Goal: Task Accomplishment & Management: Complete application form

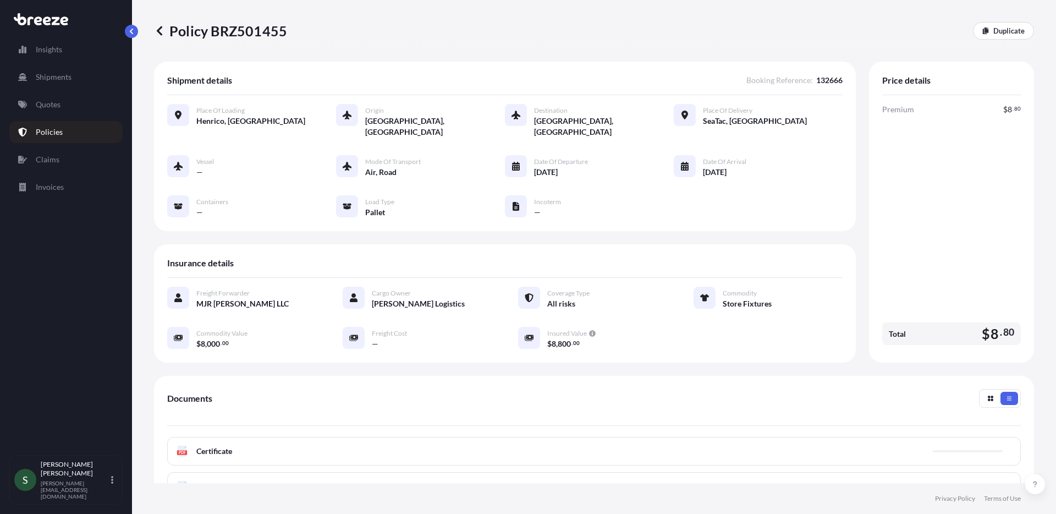
click at [29, 88] on div "Insights Shipments Quotes Policies Claims Invoices" at bounding box center [65, 242] width 113 height 426
click at [42, 108] on p "Quotes" at bounding box center [48, 104] width 25 height 11
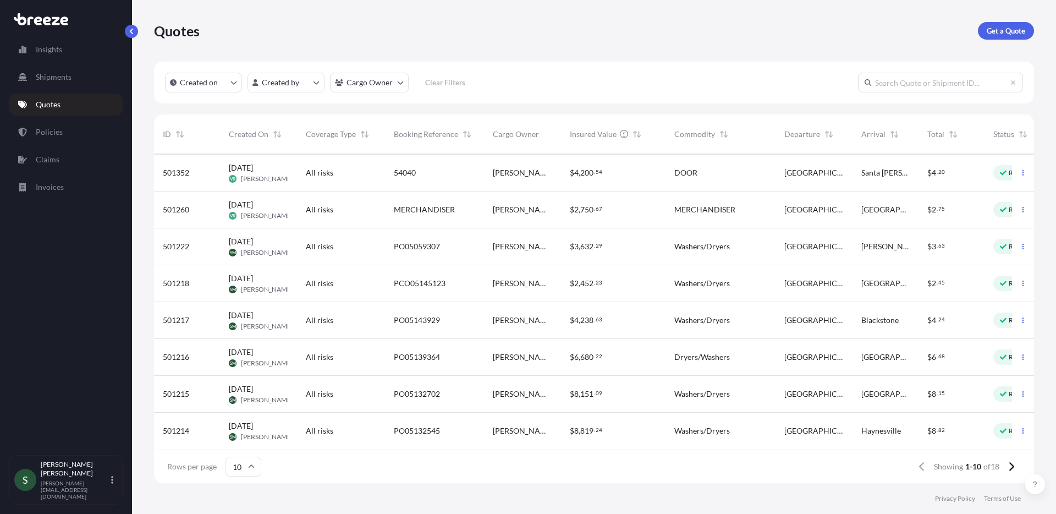
scroll to position [81, 58]
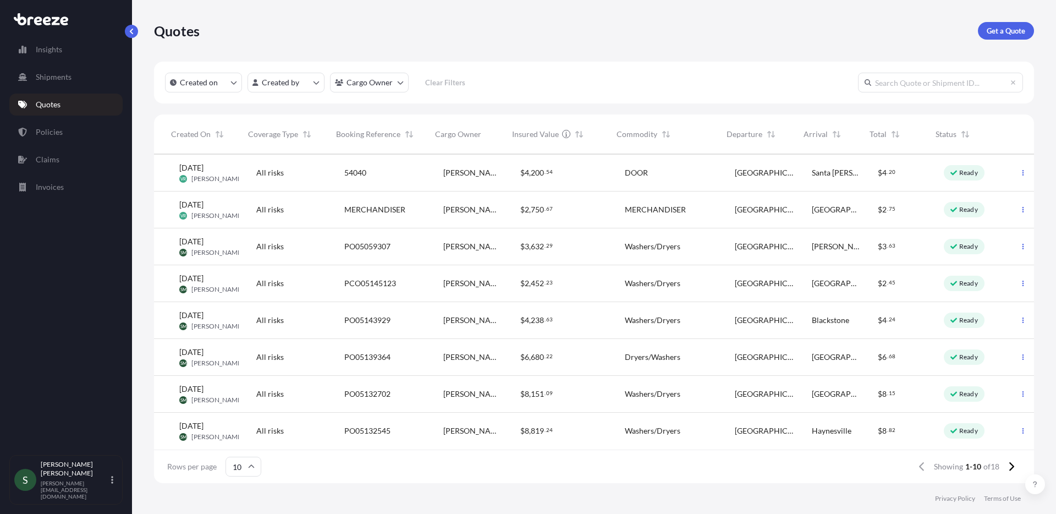
click at [692, 241] on div "Washers/Dryers" at bounding box center [671, 246] width 92 height 11
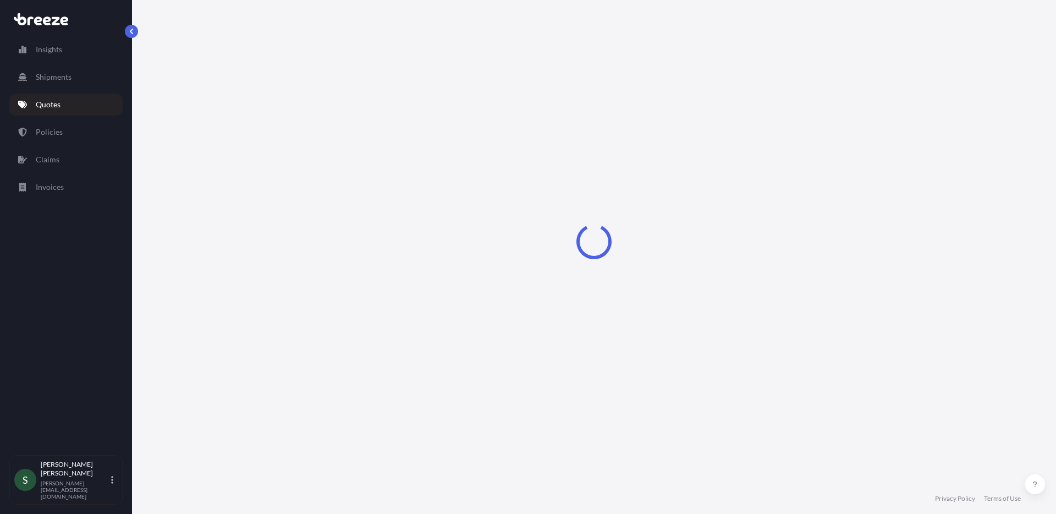
select select "Road"
select select "1"
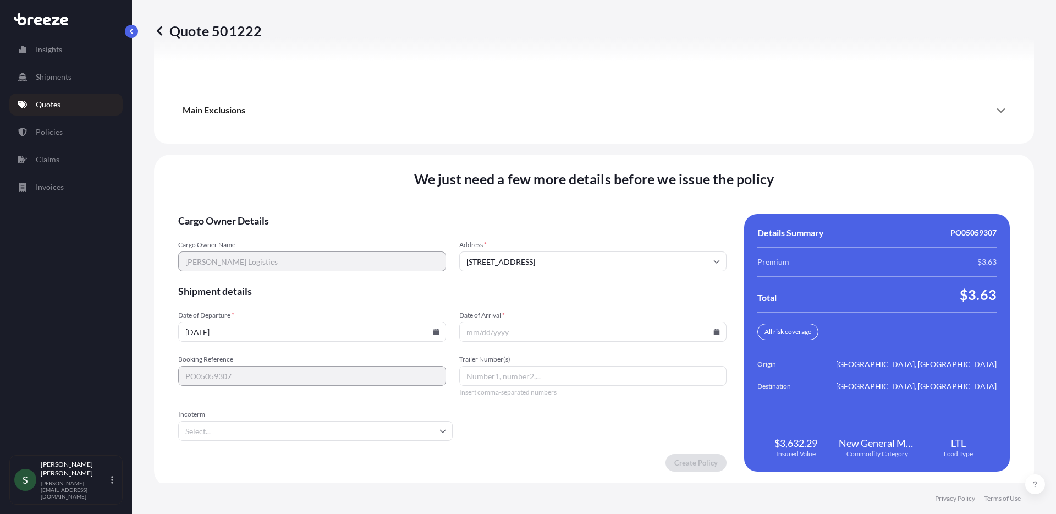
scroll to position [1406, 0]
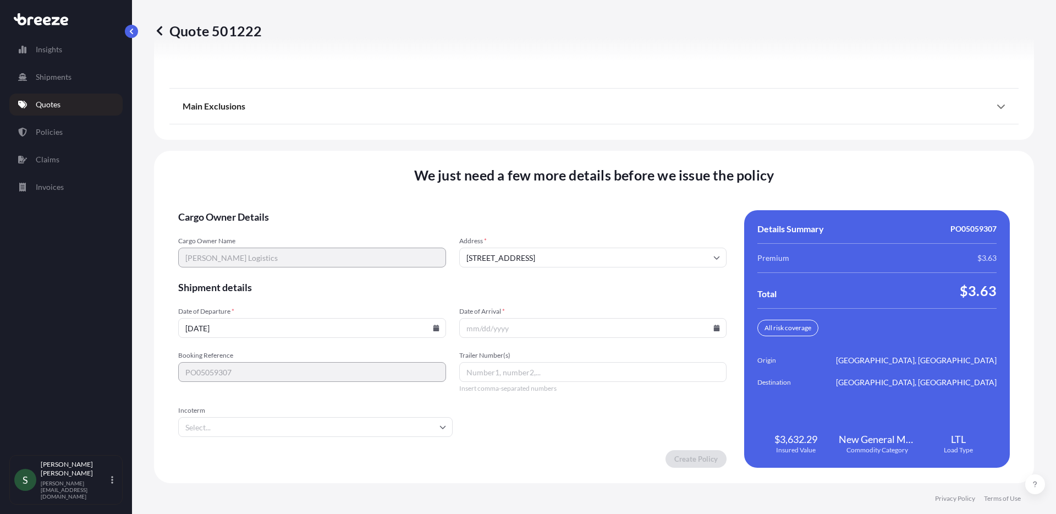
click at [435, 325] on icon at bounding box center [436, 327] width 7 height 7
click at [339, 234] on button "17" at bounding box center [337, 230] width 18 height 18
type input "[DATE]"
click at [714, 330] on icon at bounding box center [717, 327] width 6 height 7
click at [549, 252] on div "20 21 22 23 24 25 26" at bounding box center [589, 251] width 176 height 20
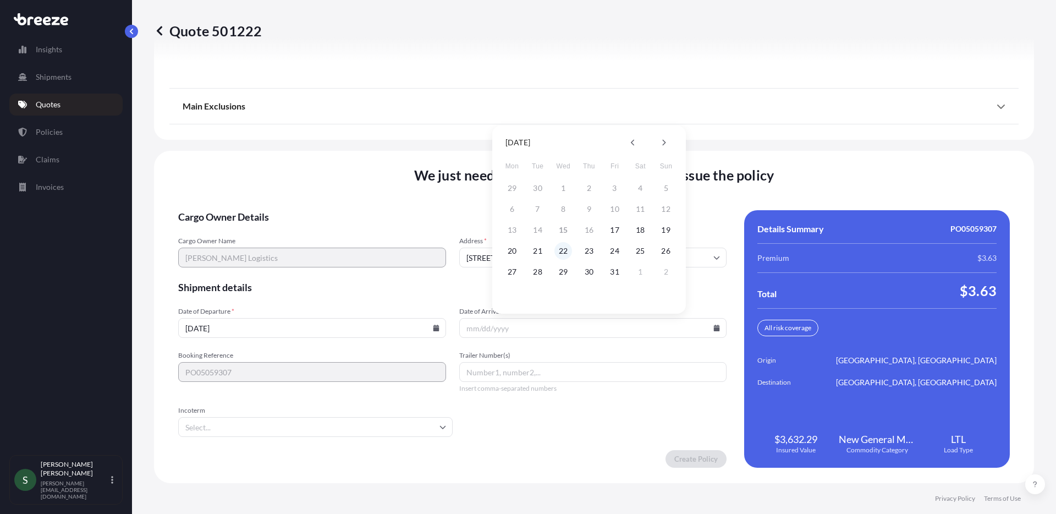
click at [562, 252] on button "22" at bounding box center [563, 251] width 18 height 18
type input "[DATE]"
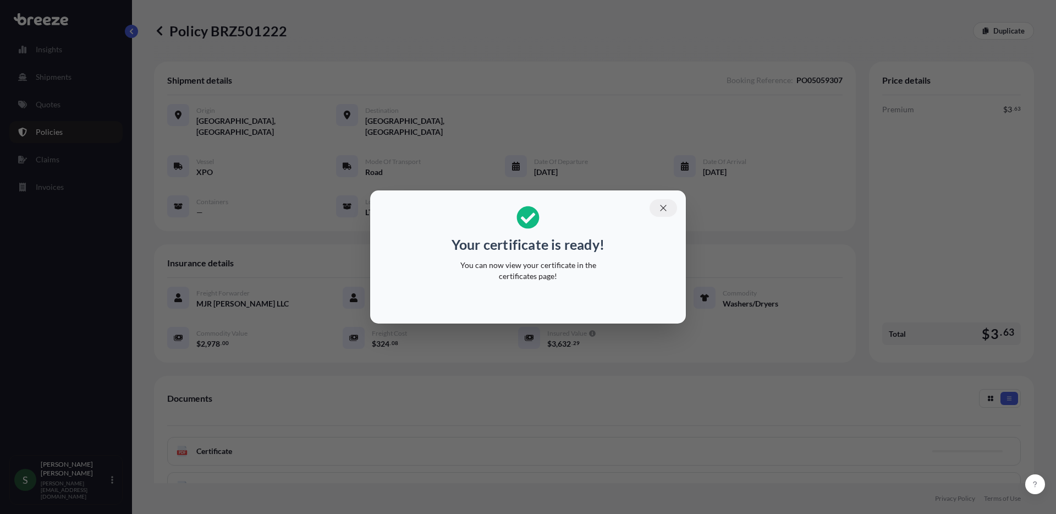
click at [655, 207] on button "button" at bounding box center [662, 208] width 27 height 18
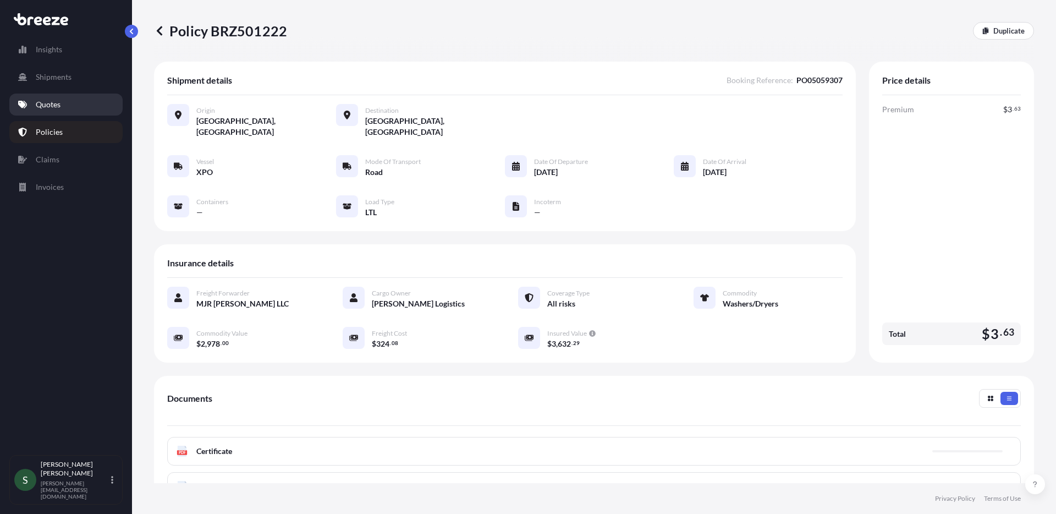
click at [48, 102] on p "Quotes" at bounding box center [48, 104] width 25 height 11
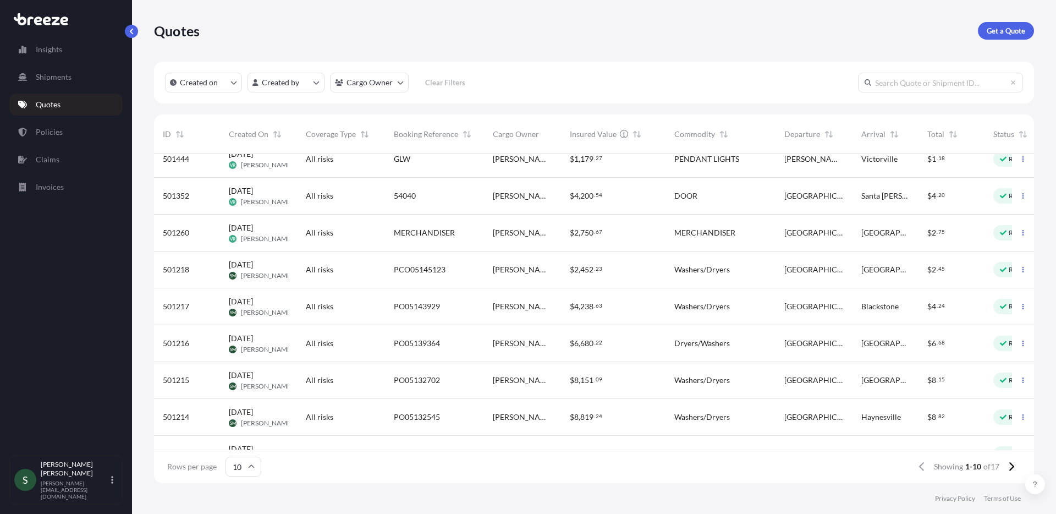
scroll to position [81, 0]
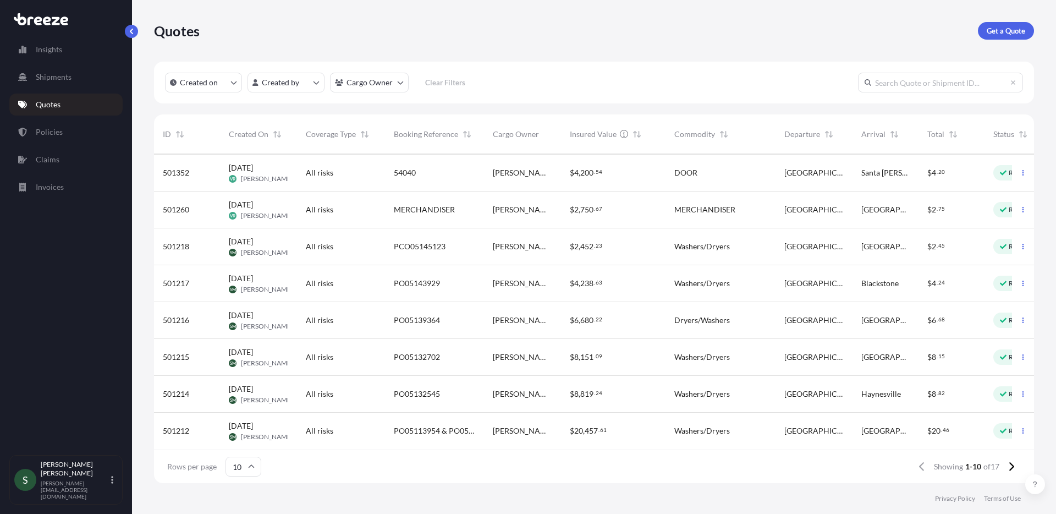
scroll to position [81, 0]
click at [945, 241] on div "$ 2 . 45" at bounding box center [951, 246] width 48 height 11
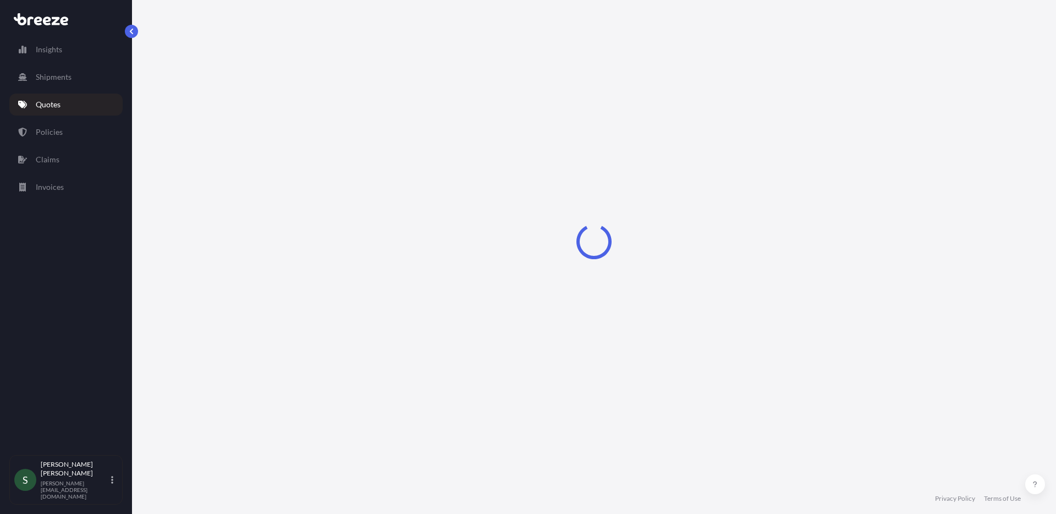
select select "Road"
select select "1"
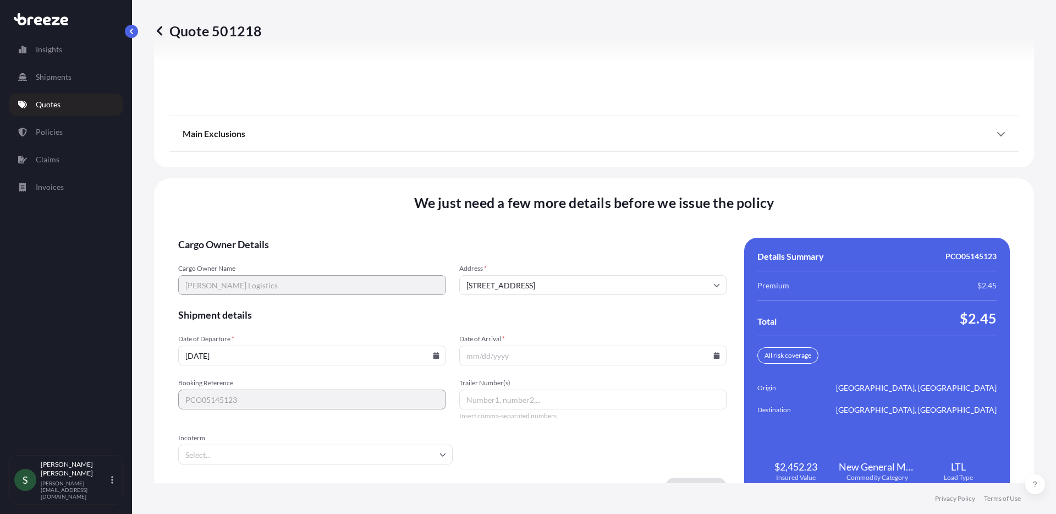
scroll to position [1406, 0]
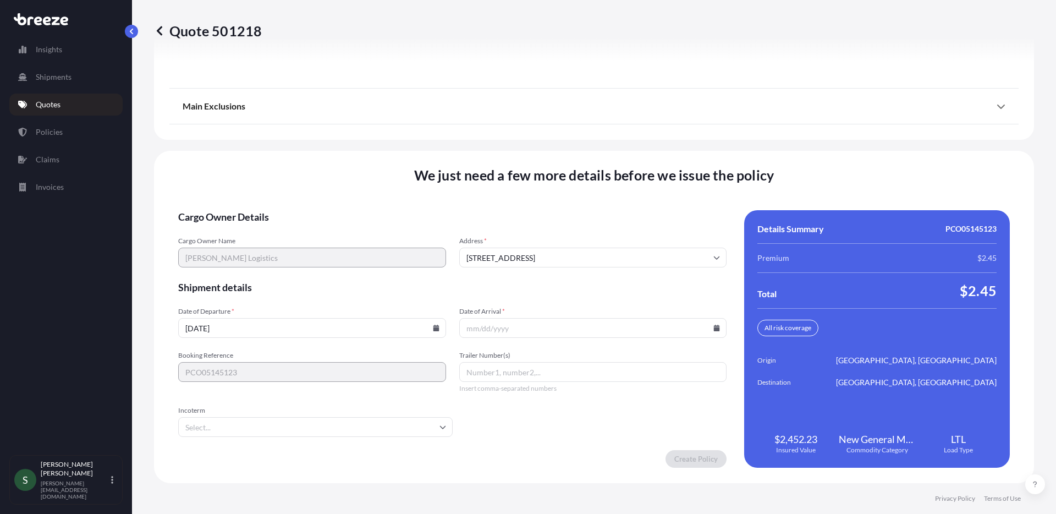
click at [433, 328] on icon at bounding box center [436, 327] width 6 height 7
click at [336, 227] on button "17" at bounding box center [337, 230] width 18 height 18
type input "[DATE]"
click at [714, 329] on icon at bounding box center [717, 327] width 6 height 7
click at [565, 250] on button "22" at bounding box center [563, 251] width 18 height 18
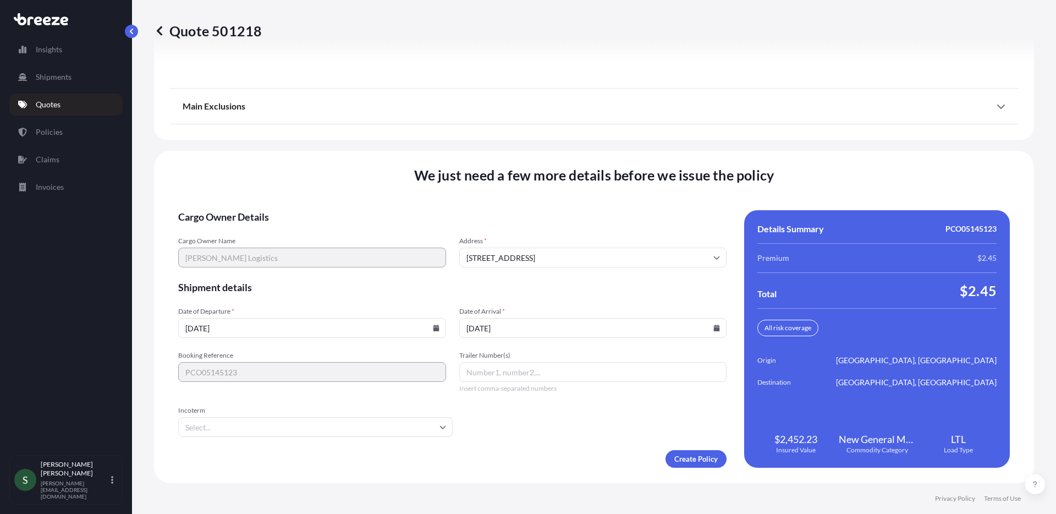
type input "[DATE]"
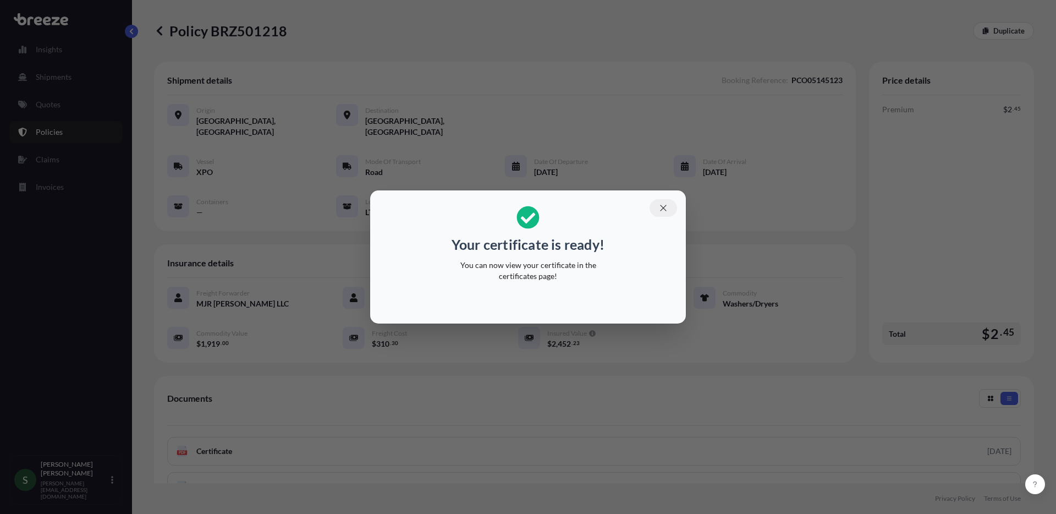
click at [663, 207] on icon "button" at bounding box center [663, 208] width 6 height 6
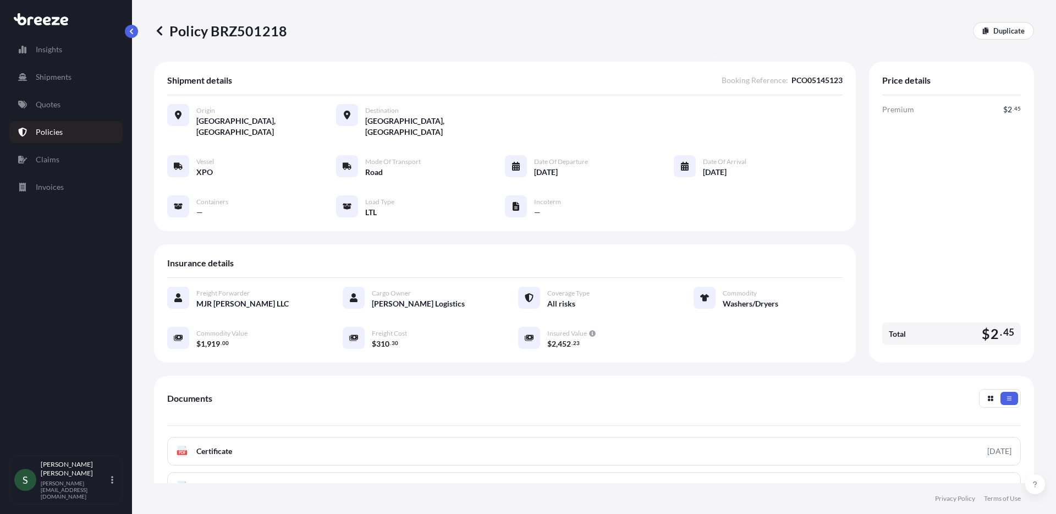
drag, startPoint x: 283, startPoint y: 181, endPoint x: 289, endPoint y: 183, distance: 6.7
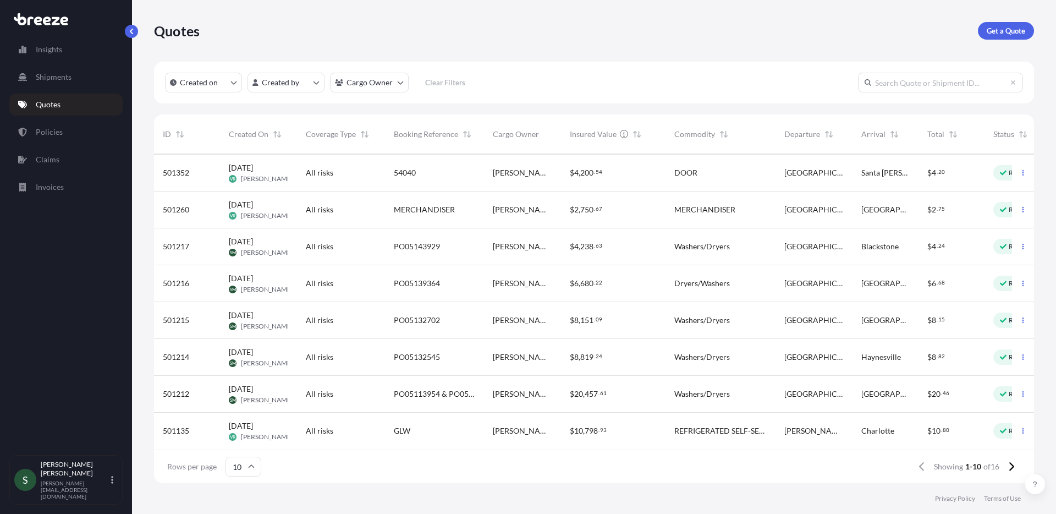
scroll to position [77, 0]
click at [836, 246] on div "[GEOGRAPHIC_DATA]" at bounding box center [813, 246] width 59 height 11
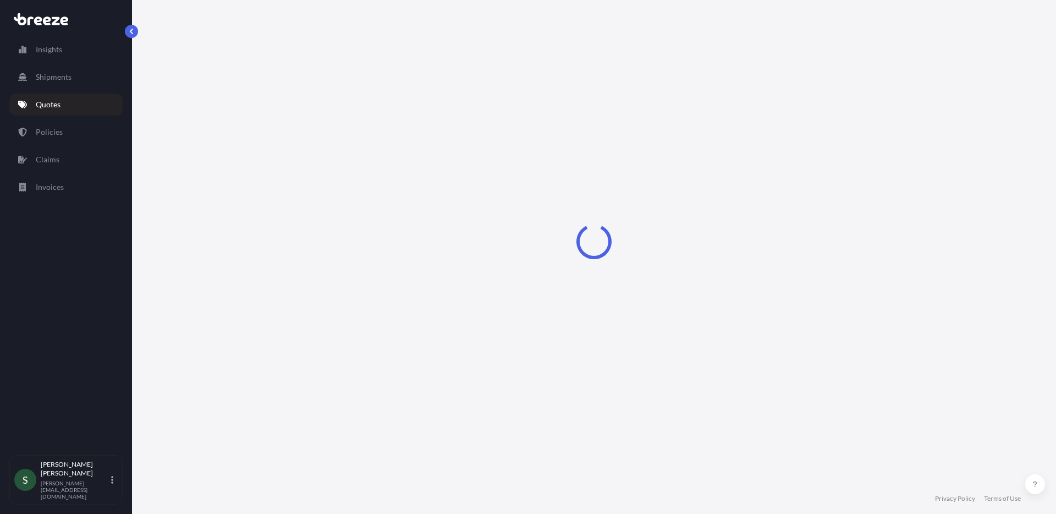
select select "Road"
select select "1"
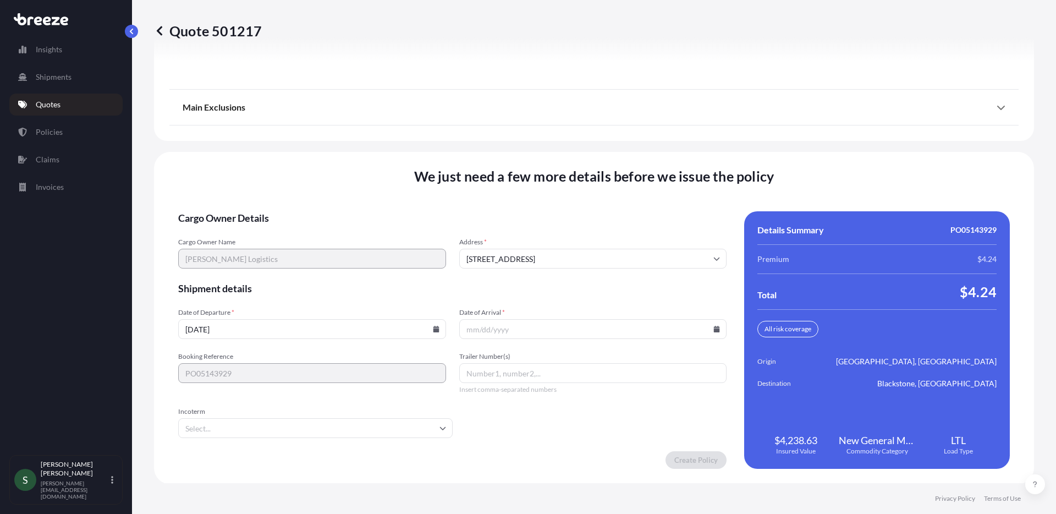
scroll to position [1406, 0]
click at [433, 327] on icon at bounding box center [436, 327] width 6 height 7
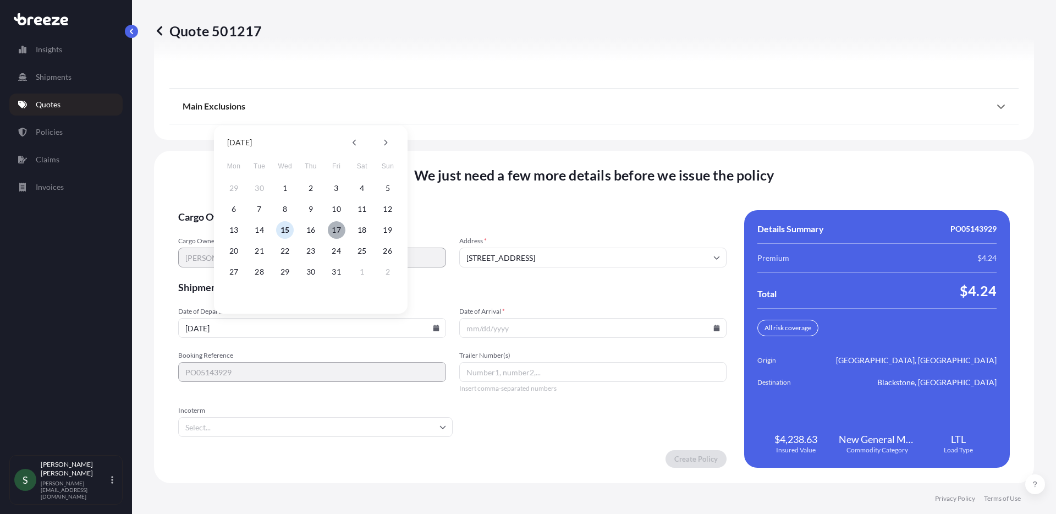
click at [333, 230] on button "17" at bounding box center [337, 230] width 18 height 18
type input "[DATE]"
click at [714, 330] on icon at bounding box center [717, 327] width 6 height 7
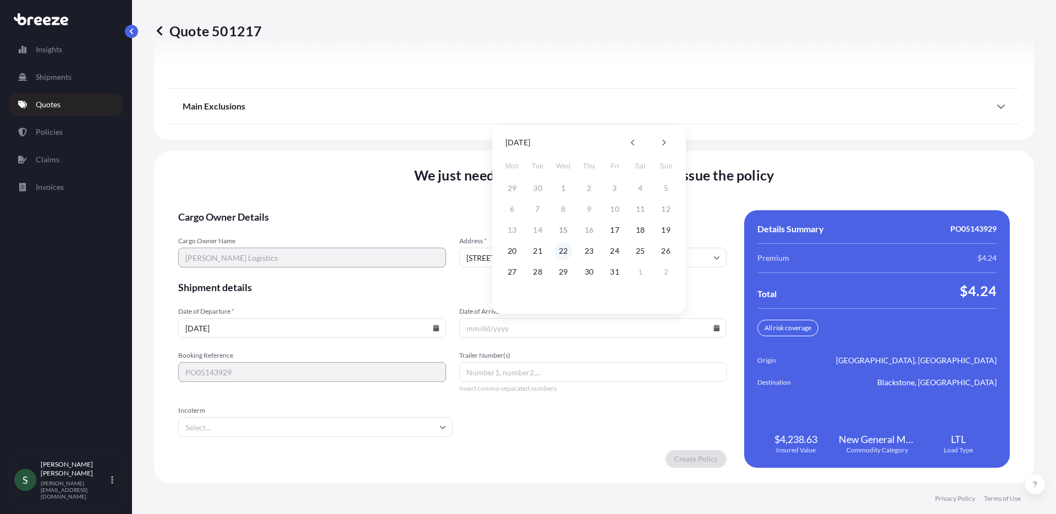
click at [566, 253] on button "22" at bounding box center [563, 251] width 18 height 18
type input "[DATE]"
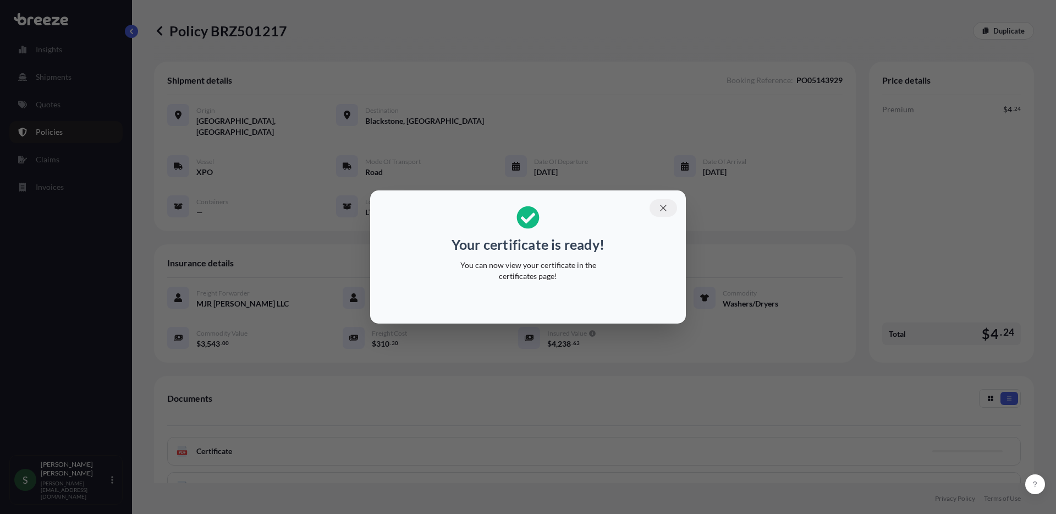
click at [655, 207] on button "button" at bounding box center [662, 208] width 27 height 18
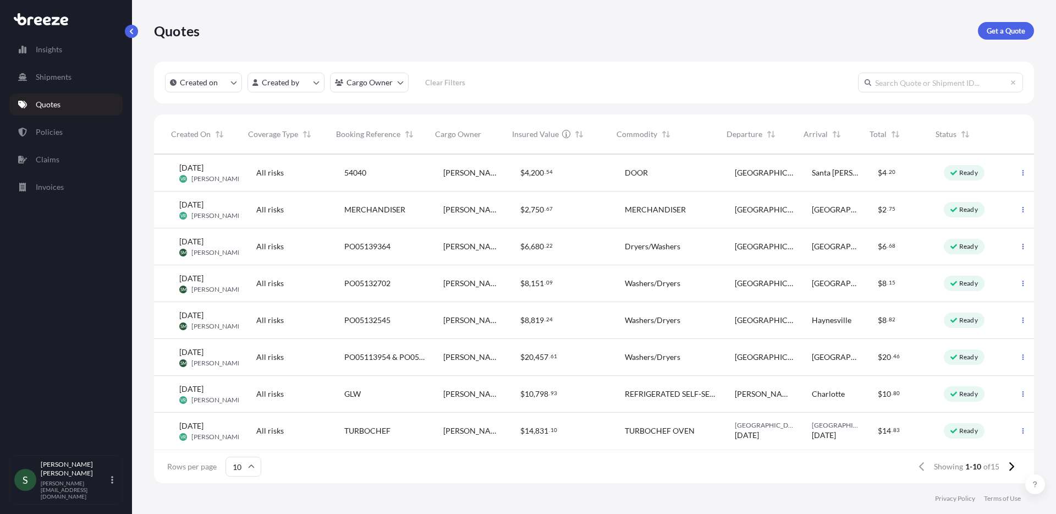
scroll to position [81, 58]
click at [594, 242] on div "$ 6 , 680 . 22" at bounding box center [563, 246] width 87 height 11
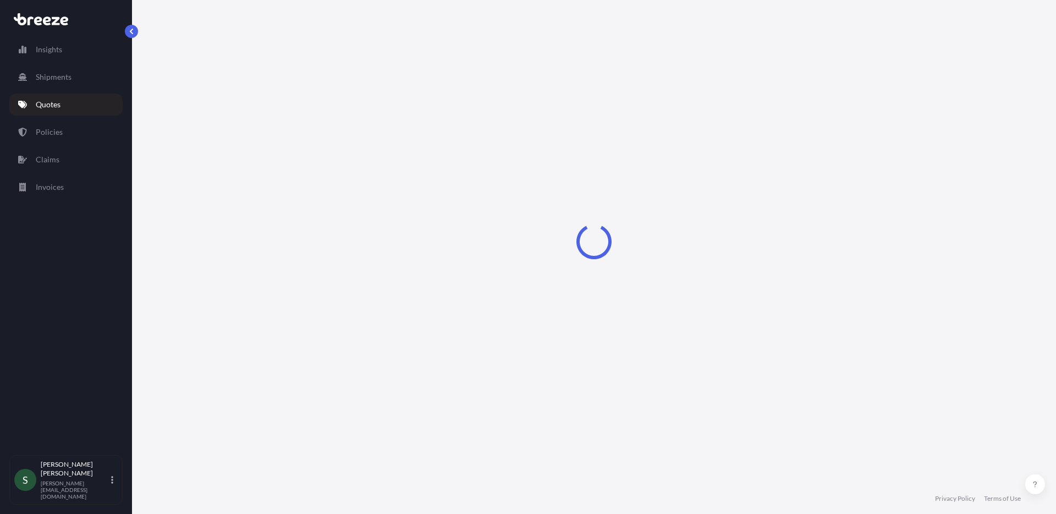
select select "Road"
select select "1"
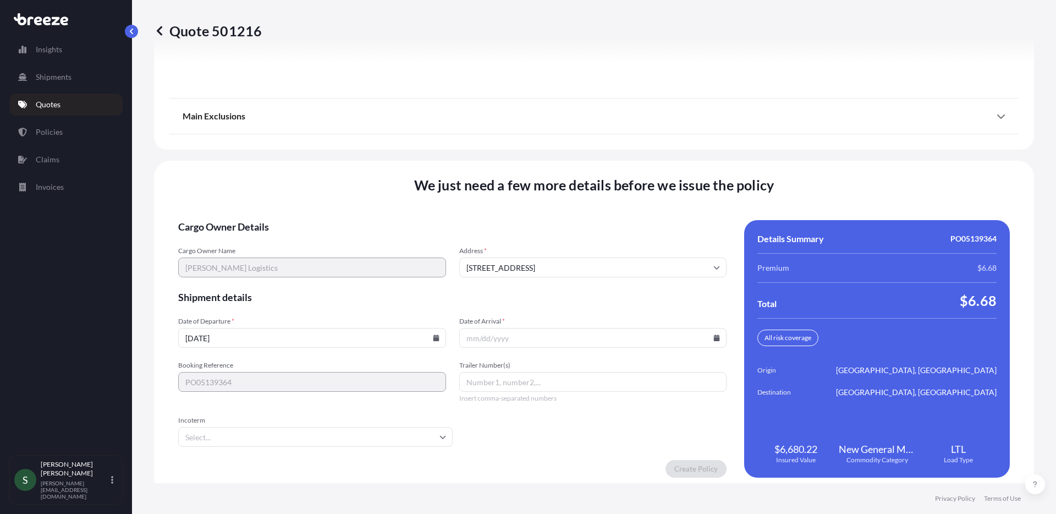
scroll to position [1406, 0]
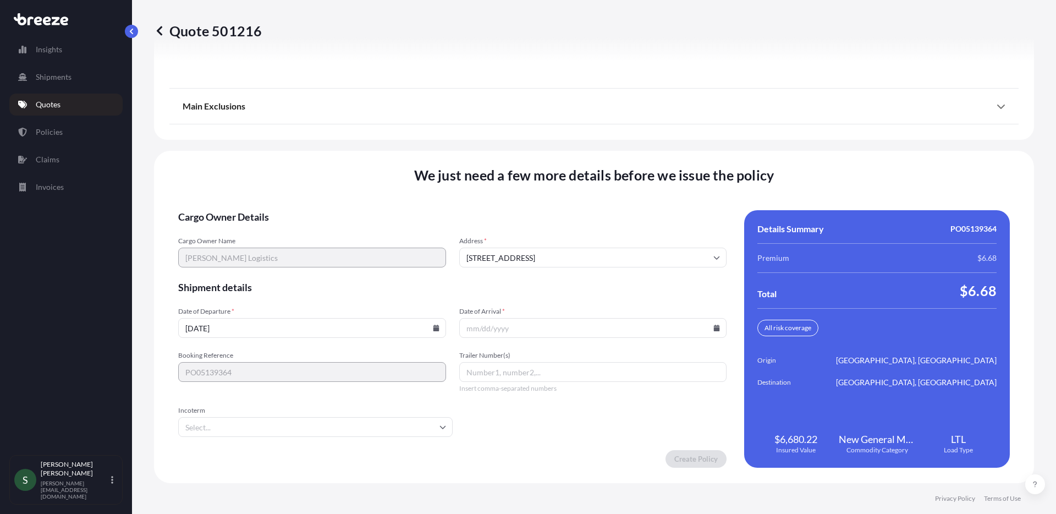
click at [435, 327] on icon at bounding box center [436, 327] width 6 height 7
click at [341, 228] on button "17" at bounding box center [337, 230] width 18 height 18
type input "[DATE]"
click at [713, 331] on input "Date of Arrival *" at bounding box center [593, 328] width 268 height 20
click at [714, 329] on icon at bounding box center [717, 327] width 6 height 7
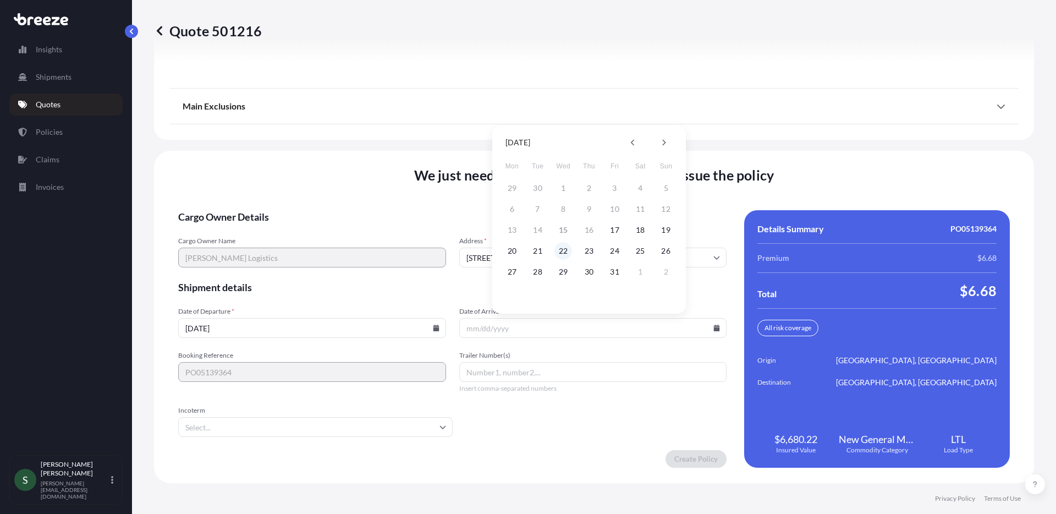
click at [561, 249] on button "22" at bounding box center [563, 251] width 18 height 18
type input "[DATE]"
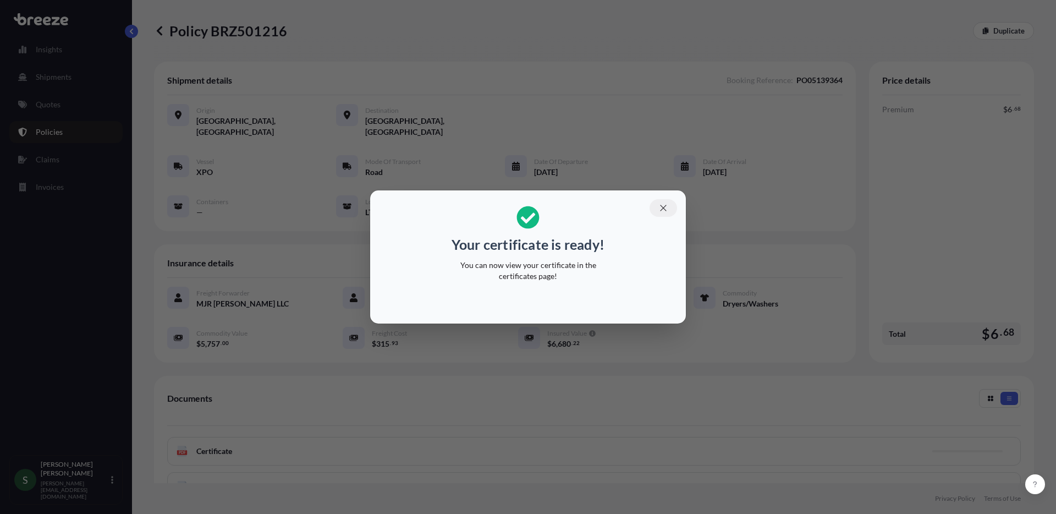
click at [661, 205] on icon "button" at bounding box center [663, 208] width 10 height 10
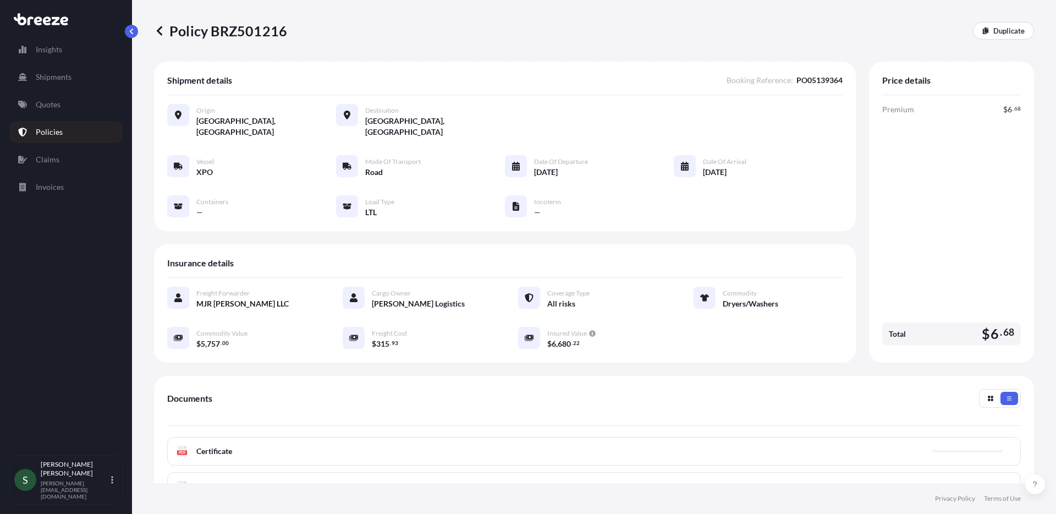
click at [57, 136] on p "Policies" at bounding box center [49, 131] width 27 height 11
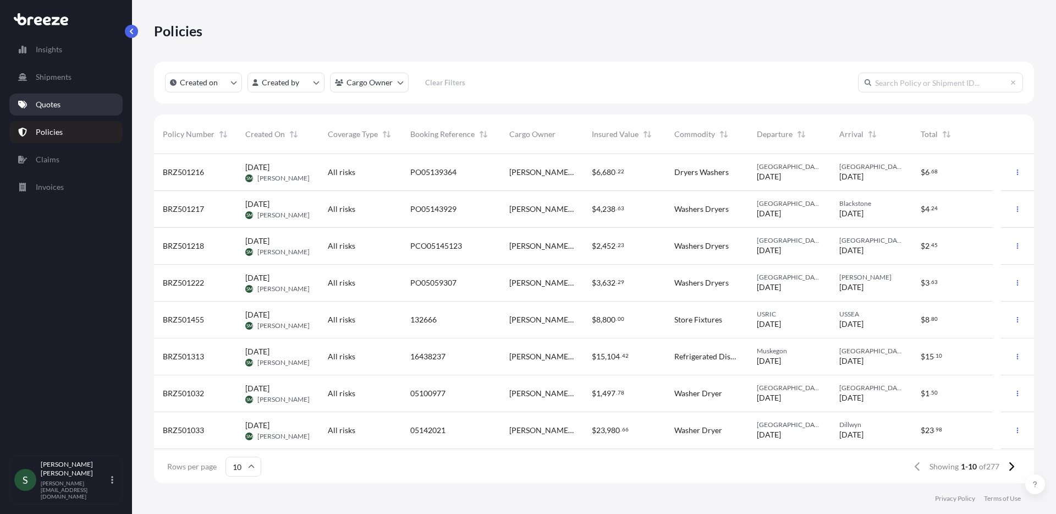
click at [47, 106] on p "Quotes" at bounding box center [48, 104] width 25 height 11
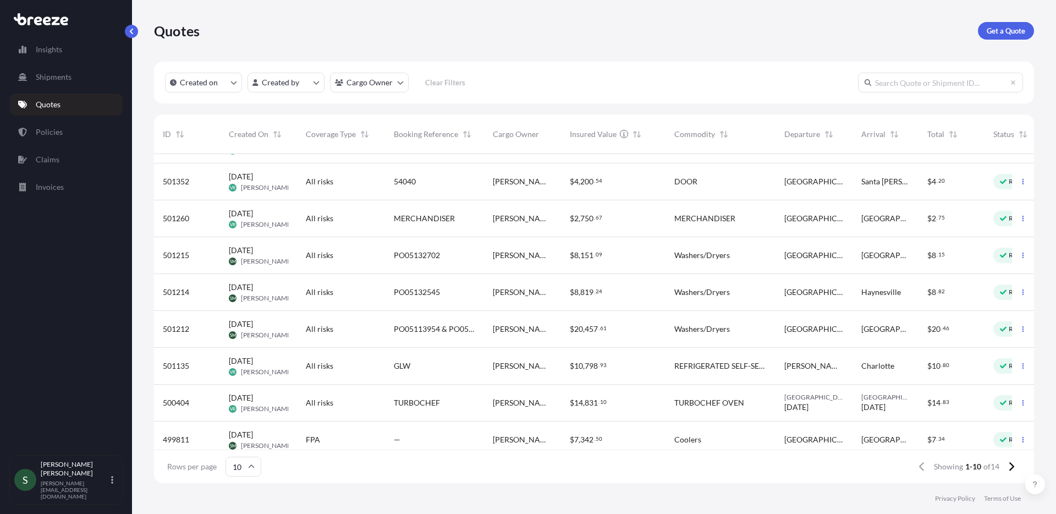
scroll to position [81, 0]
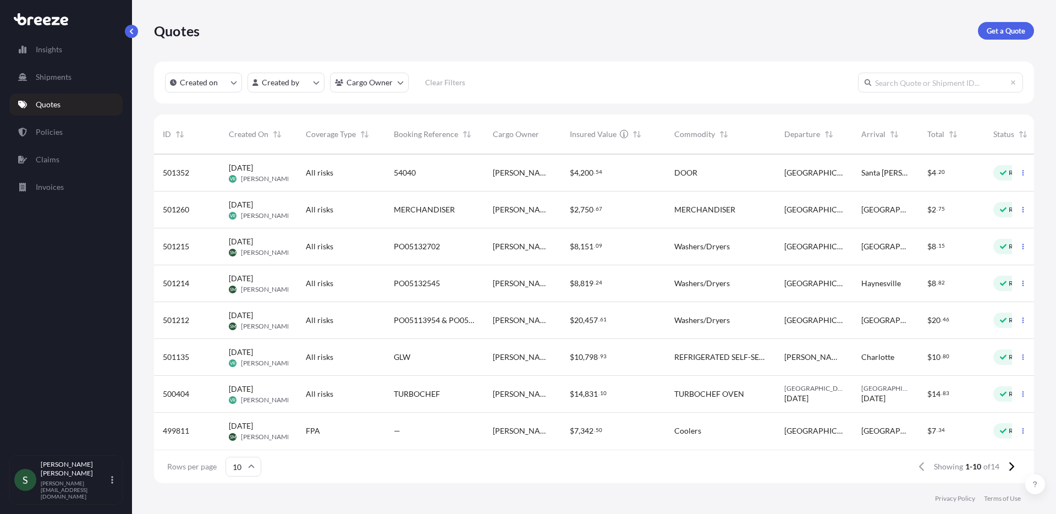
click at [697, 241] on span "Washers/Dryers" at bounding box center [702, 246] width 56 height 11
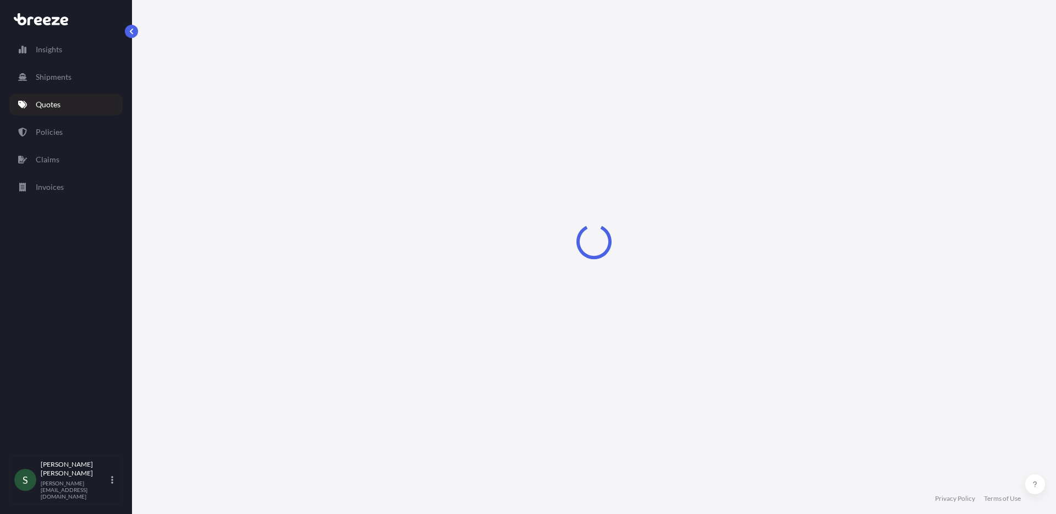
select select "Road"
select select "1"
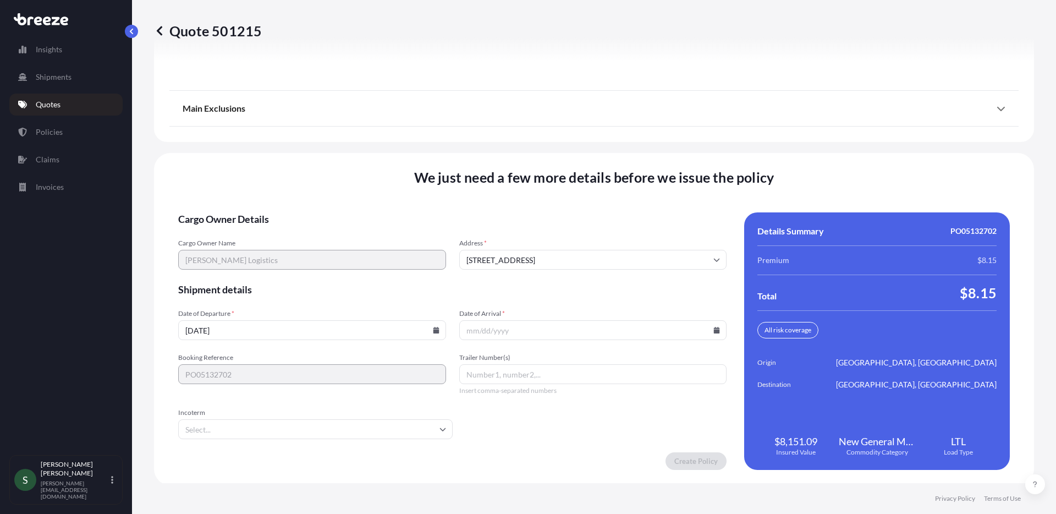
scroll to position [1406, 0]
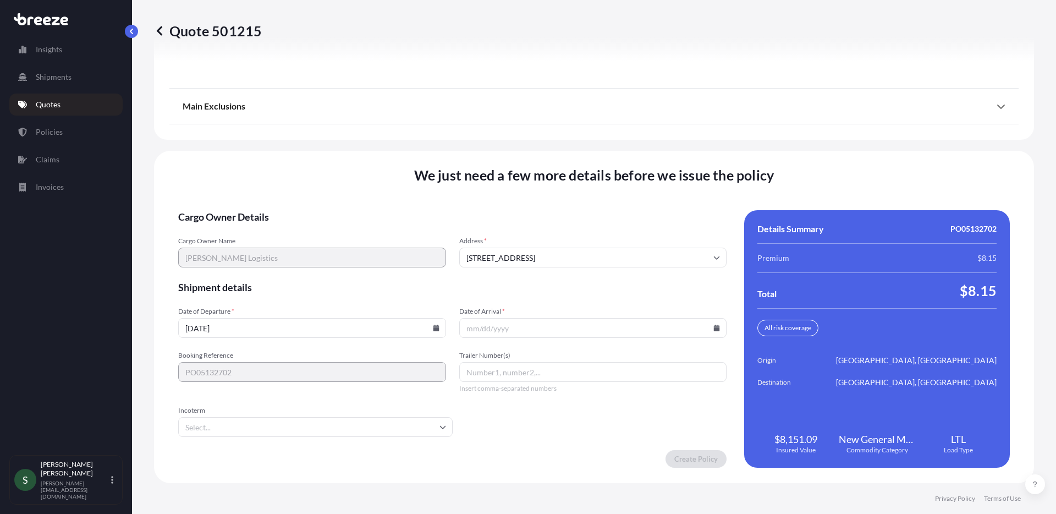
click at [434, 328] on icon at bounding box center [436, 327] width 6 height 7
click at [340, 233] on button "17" at bounding box center [337, 230] width 18 height 18
type input "[DATE]"
click at [714, 330] on icon at bounding box center [717, 327] width 6 height 7
click at [556, 252] on button "22" at bounding box center [563, 251] width 18 height 18
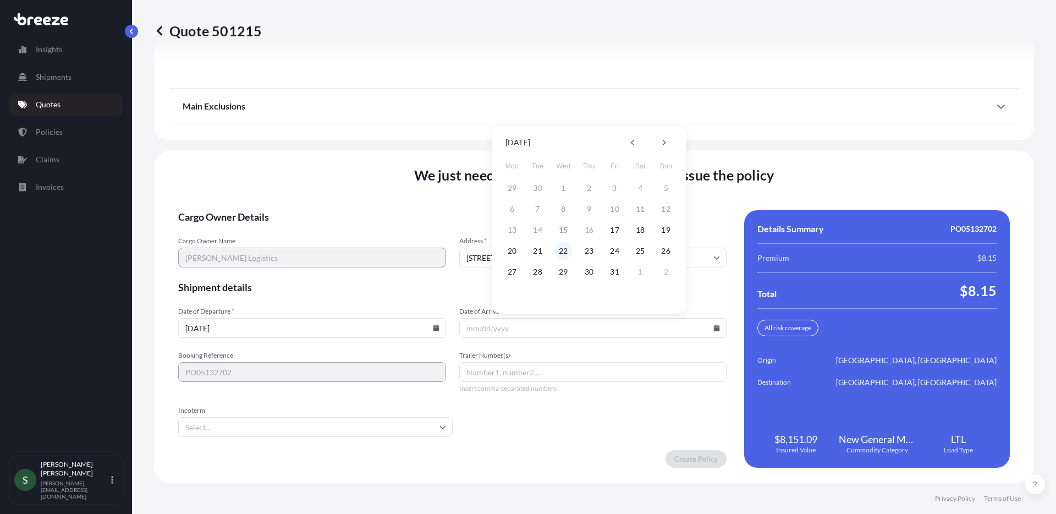
type input "[DATE]"
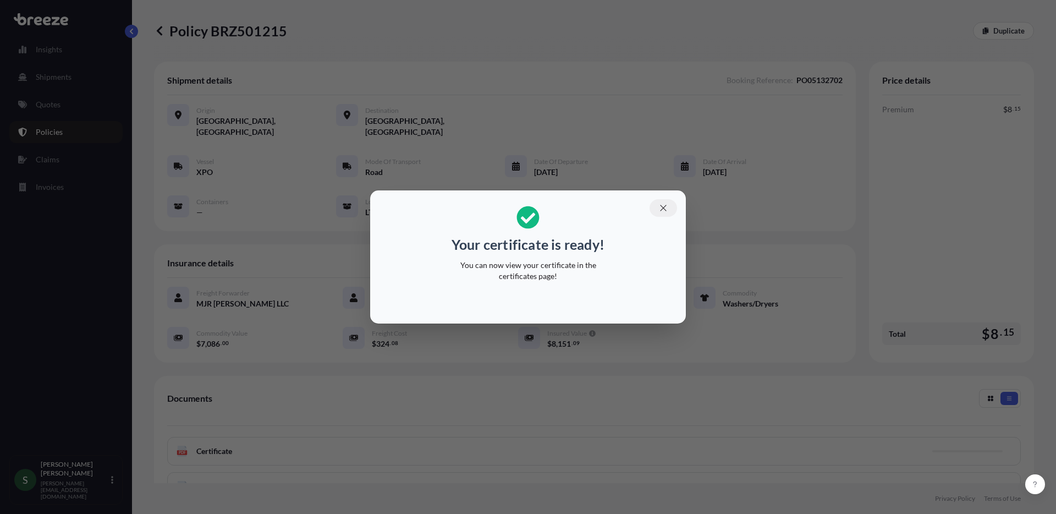
click at [666, 209] on icon "button" at bounding box center [663, 208] width 10 height 10
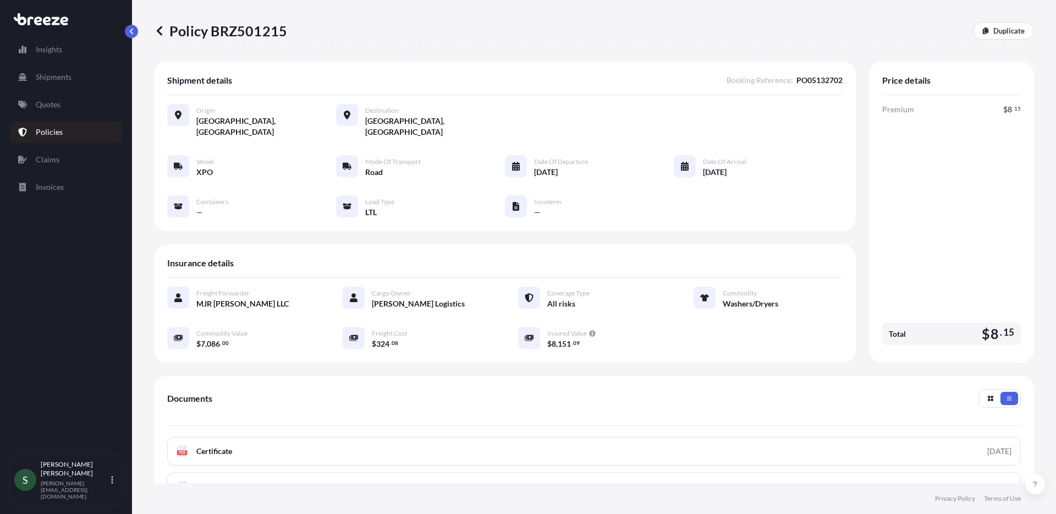
click at [64, 114] on link "Quotes" at bounding box center [65, 104] width 113 height 22
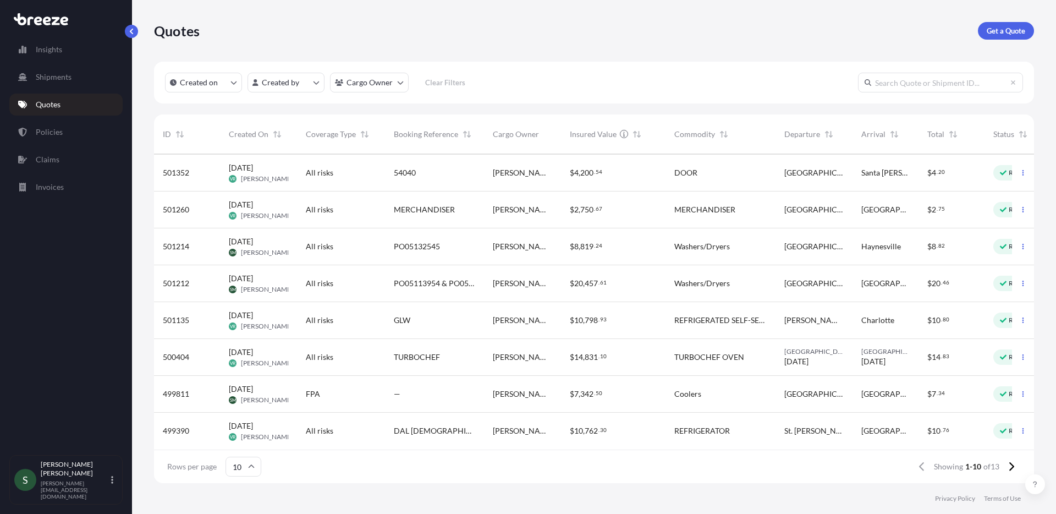
scroll to position [81, 0]
click at [870, 241] on span "Haynesville" at bounding box center [881, 246] width 40 height 11
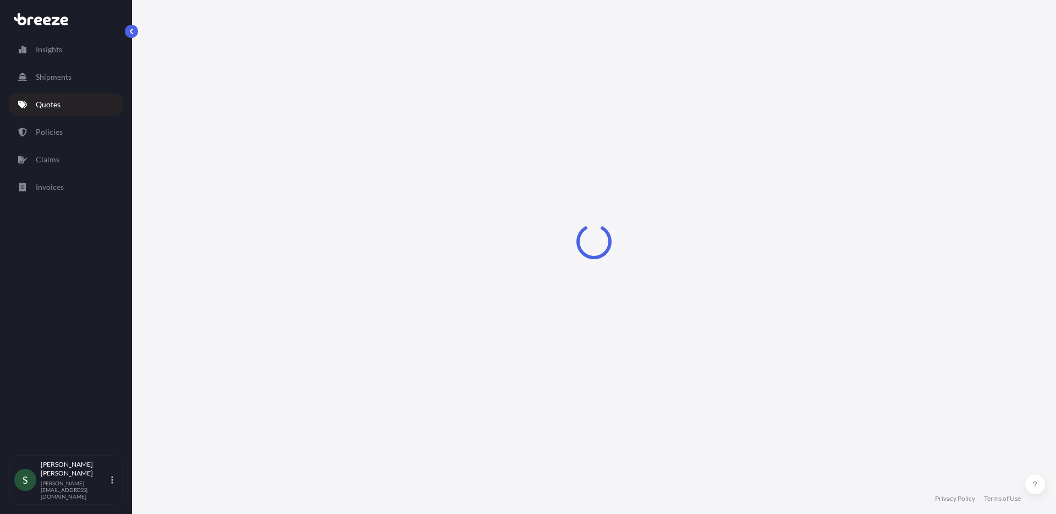
select select "Road"
select select "1"
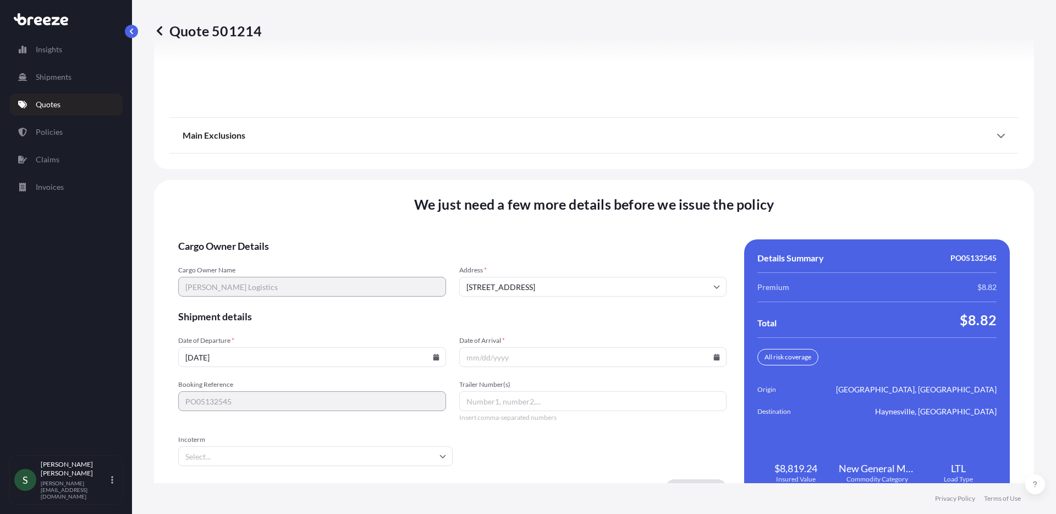
scroll to position [1406, 0]
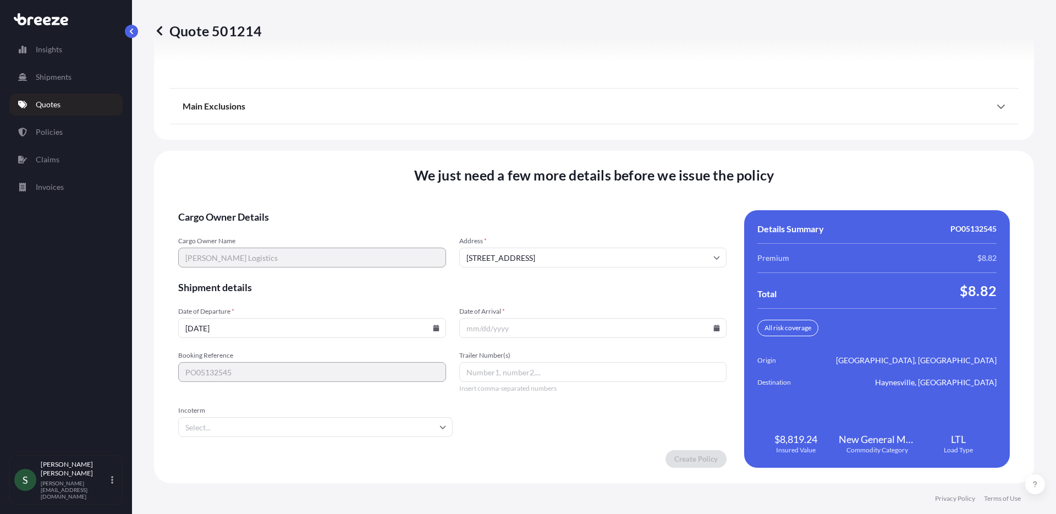
click at [435, 328] on icon at bounding box center [436, 327] width 6 height 7
click at [338, 230] on button "17" at bounding box center [337, 230] width 18 height 18
type input "[DATE]"
click at [714, 328] on icon at bounding box center [717, 327] width 6 height 7
click at [559, 245] on button "22" at bounding box center [563, 251] width 18 height 18
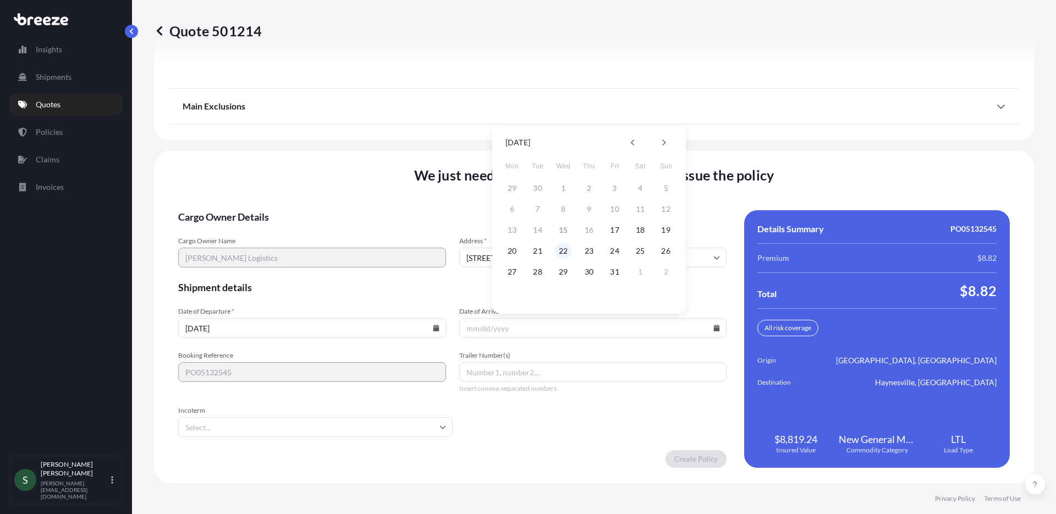
type input "[DATE]"
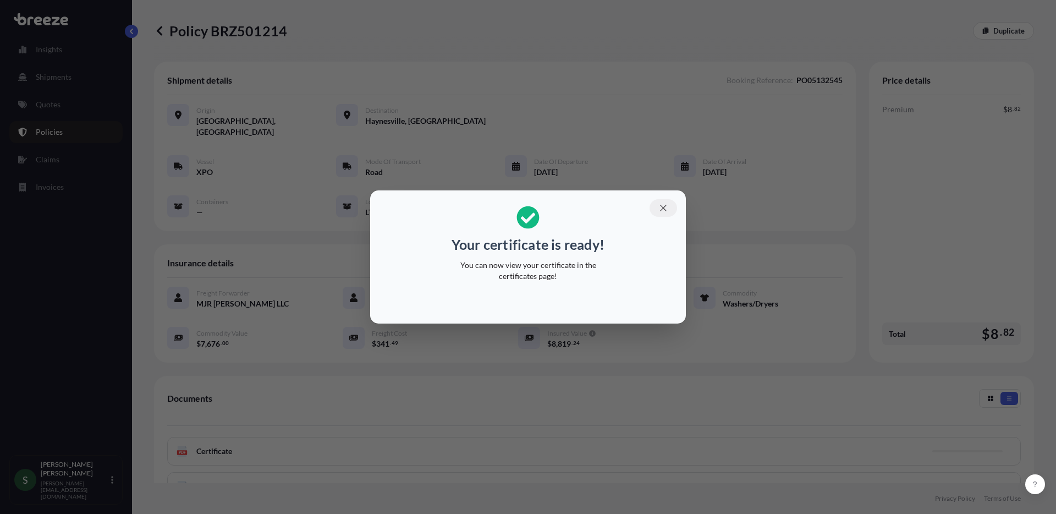
click at [666, 205] on icon "button" at bounding box center [663, 208] width 10 height 10
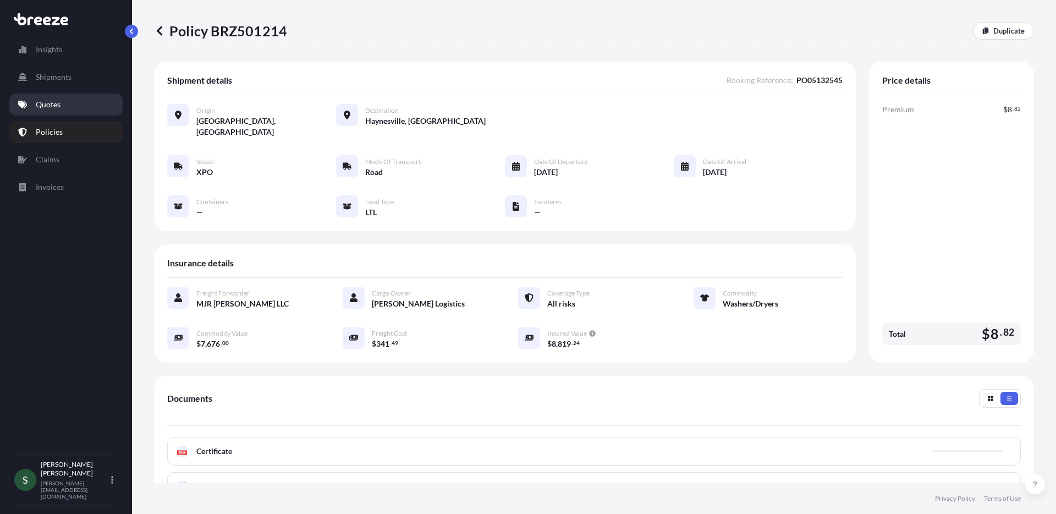
click at [29, 101] on link "Quotes" at bounding box center [65, 104] width 113 height 22
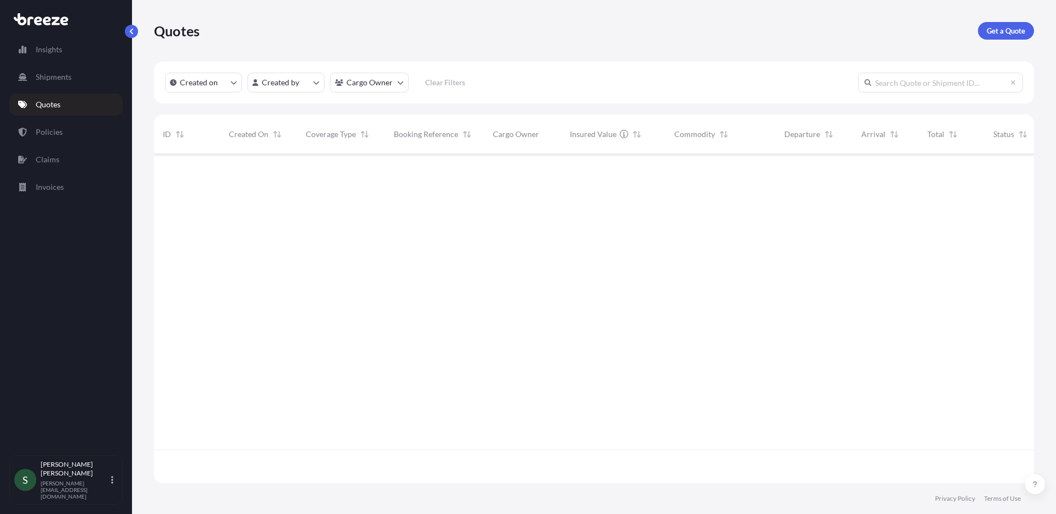
scroll to position [327, 871]
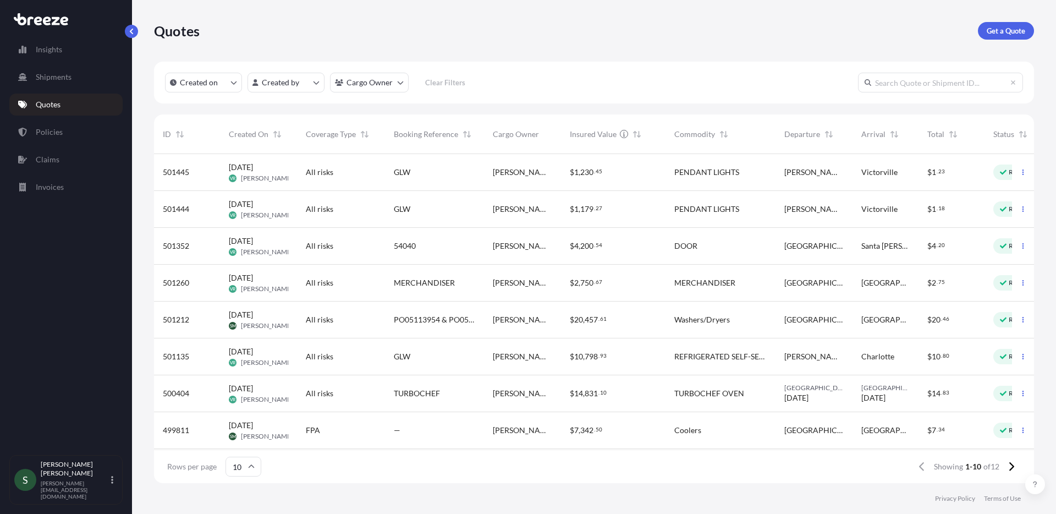
click at [900, 310] on div "[GEOGRAPHIC_DATA]" at bounding box center [885, 319] width 66 height 37
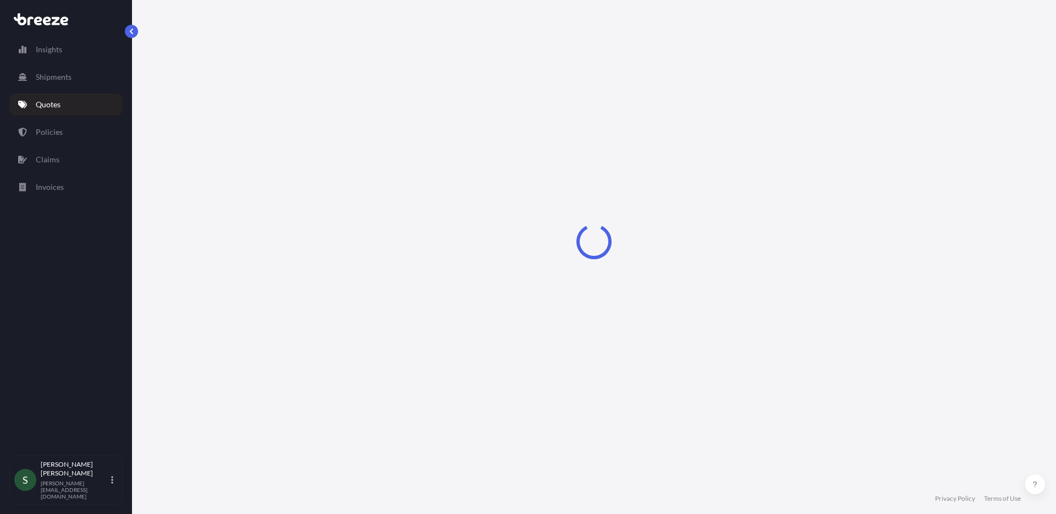
select select "Road"
select select "1"
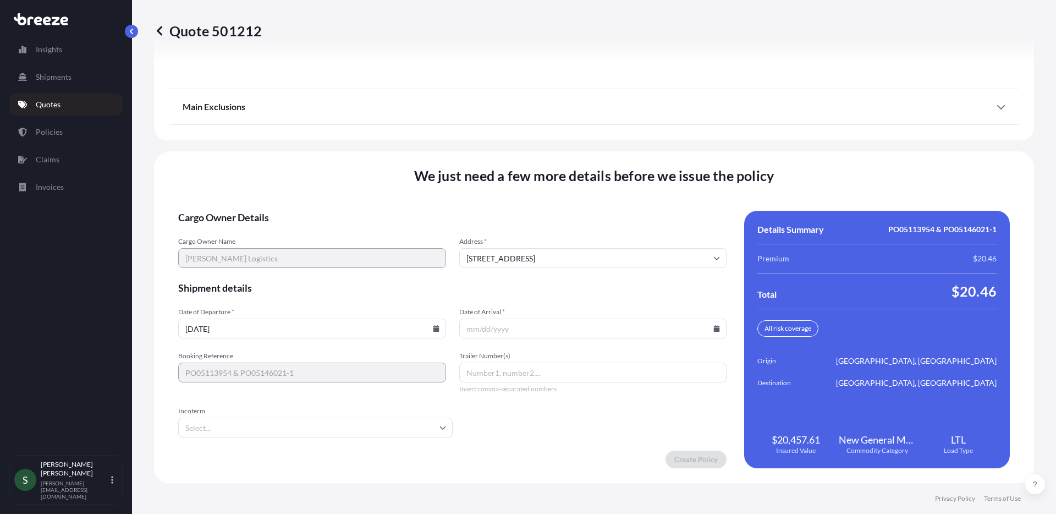
scroll to position [1406, 0]
click at [435, 332] on input "[DATE]" at bounding box center [312, 328] width 268 height 20
click at [435, 327] on icon at bounding box center [436, 327] width 6 height 7
click at [349, 228] on div "13 14 15 16 17 18 19" at bounding box center [311, 230] width 176 height 20
click at [333, 229] on button "17" at bounding box center [337, 230] width 18 height 18
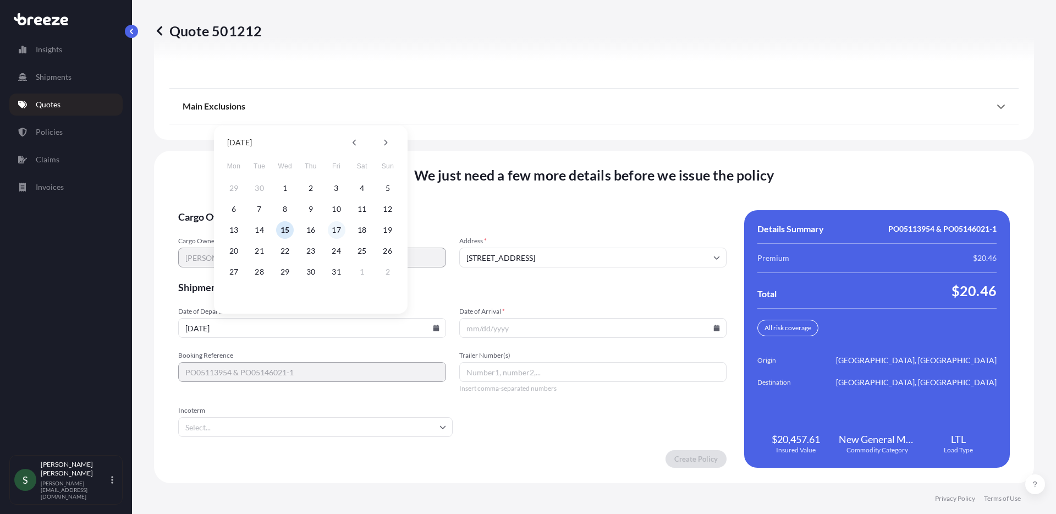
type input "[DATE]"
click at [714, 328] on icon at bounding box center [717, 327] width 6 height 7
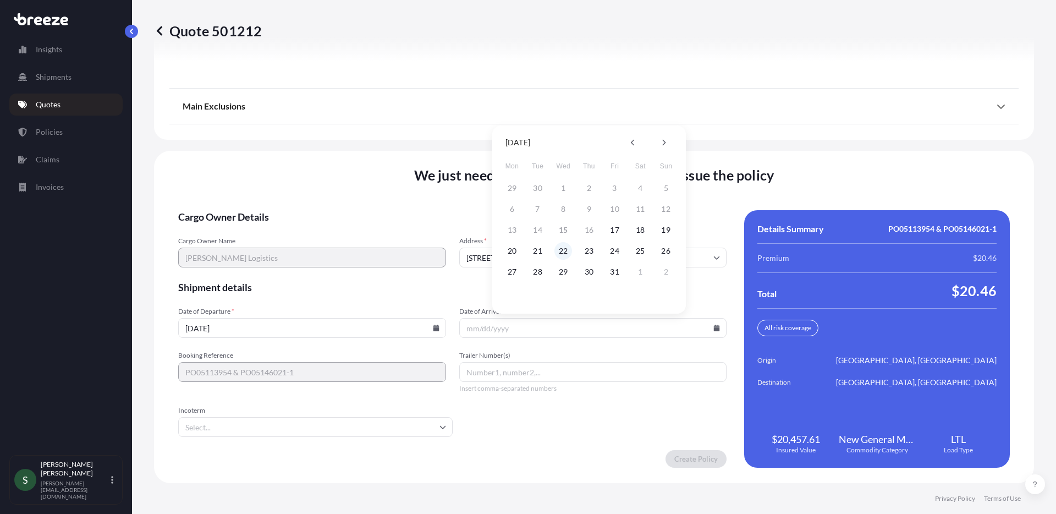
click at [565, 249] on button "22" at bounding box center [563, 251] width 18 height 18
type input "[DATE]"
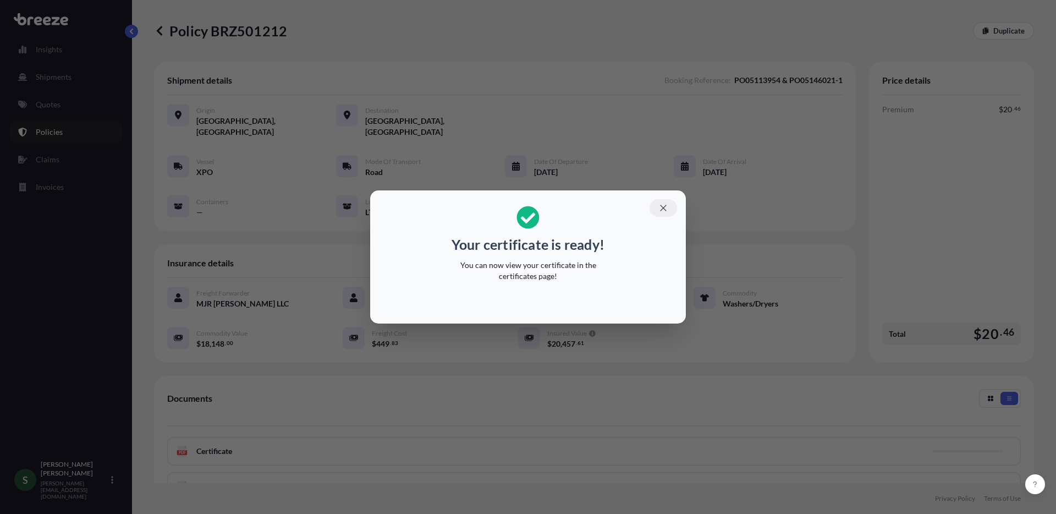
click at [661, 210] on icon "button" at bounding box center [663, 208] width 10 height 10
